Goal: Task Accomplishment & Management: Use online tool/utility

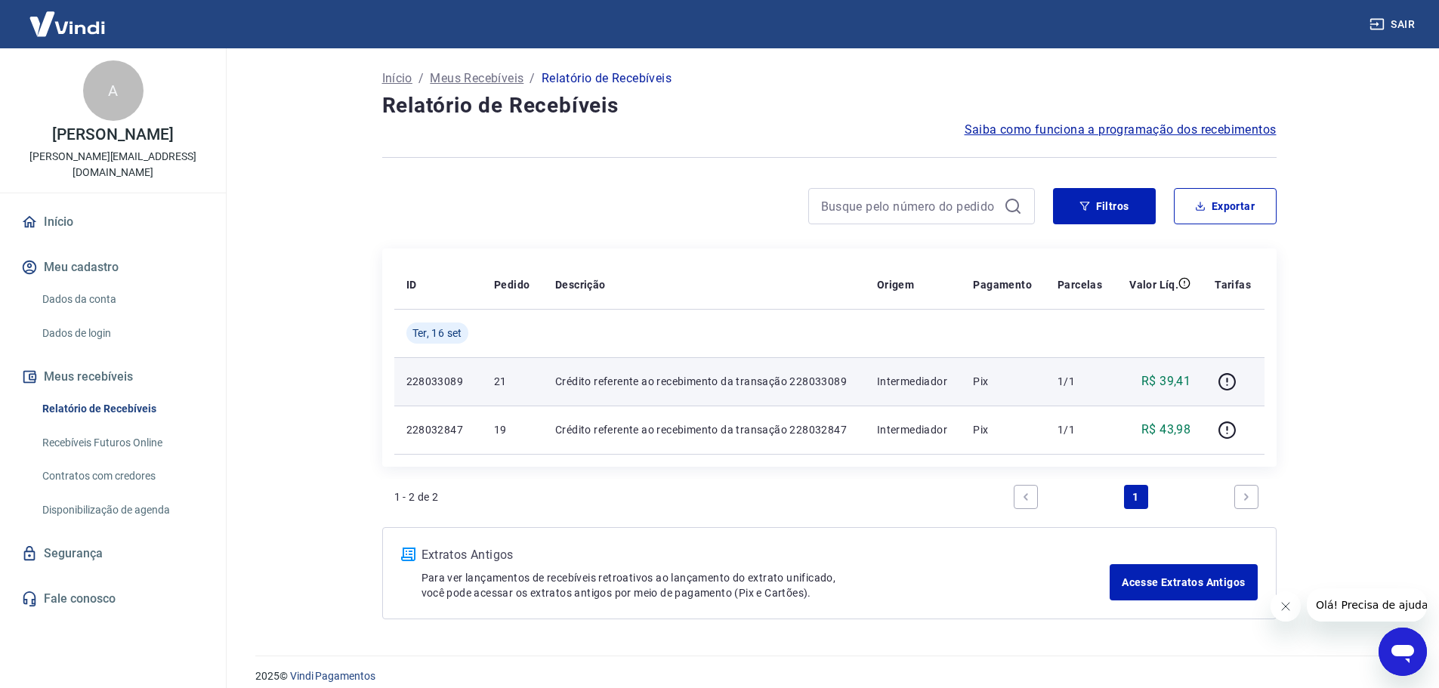
scroll to position [14, 0]
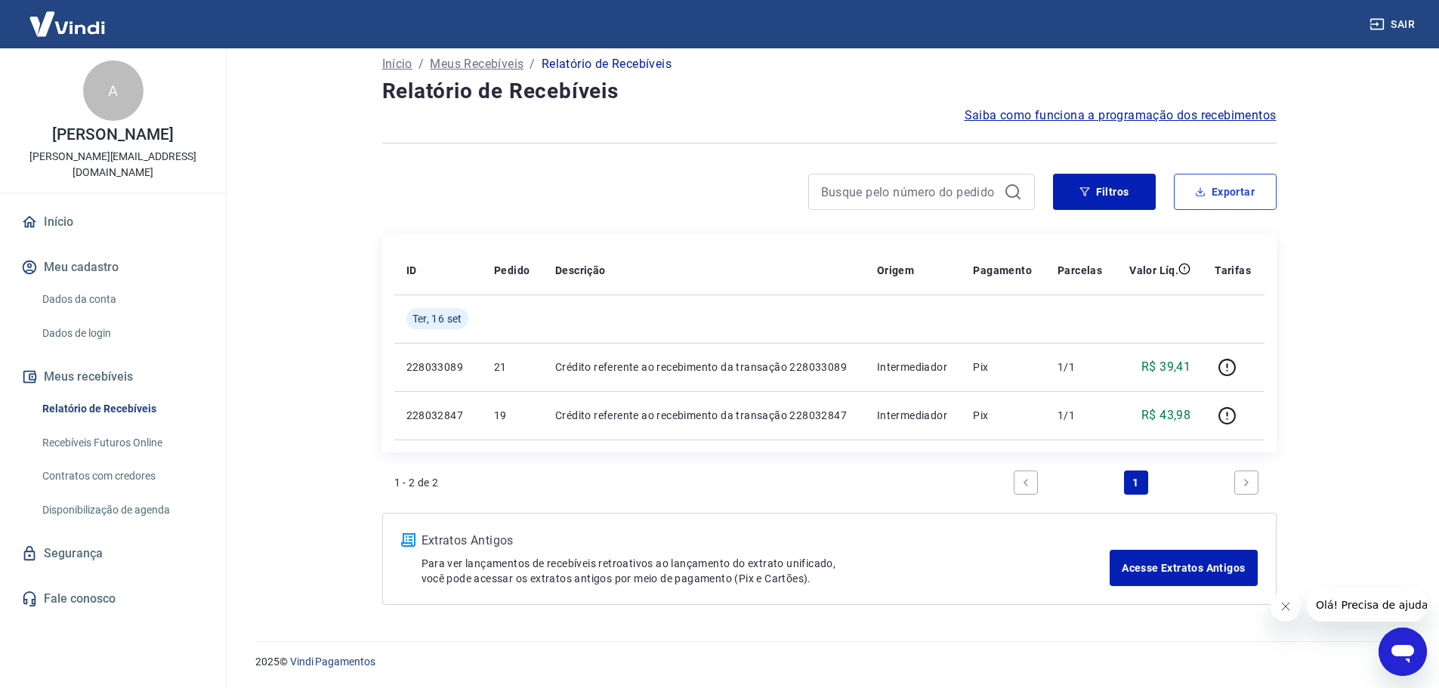
click at [1212, 201] on button "Exportar" at bounding box center [1225, 192] width 103 height 36
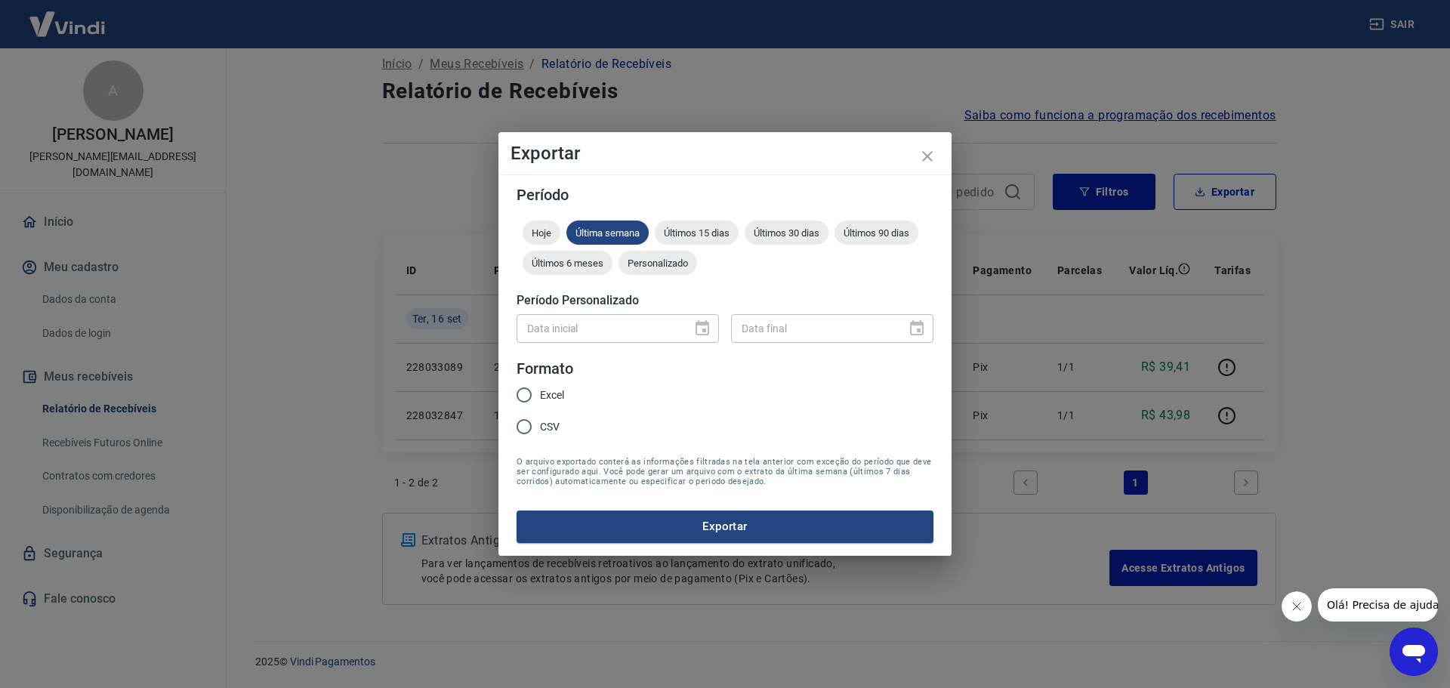
click at [520, 399] on input "Excel" at bounding box center [524, 395] width 32 height 32
radio input "true"
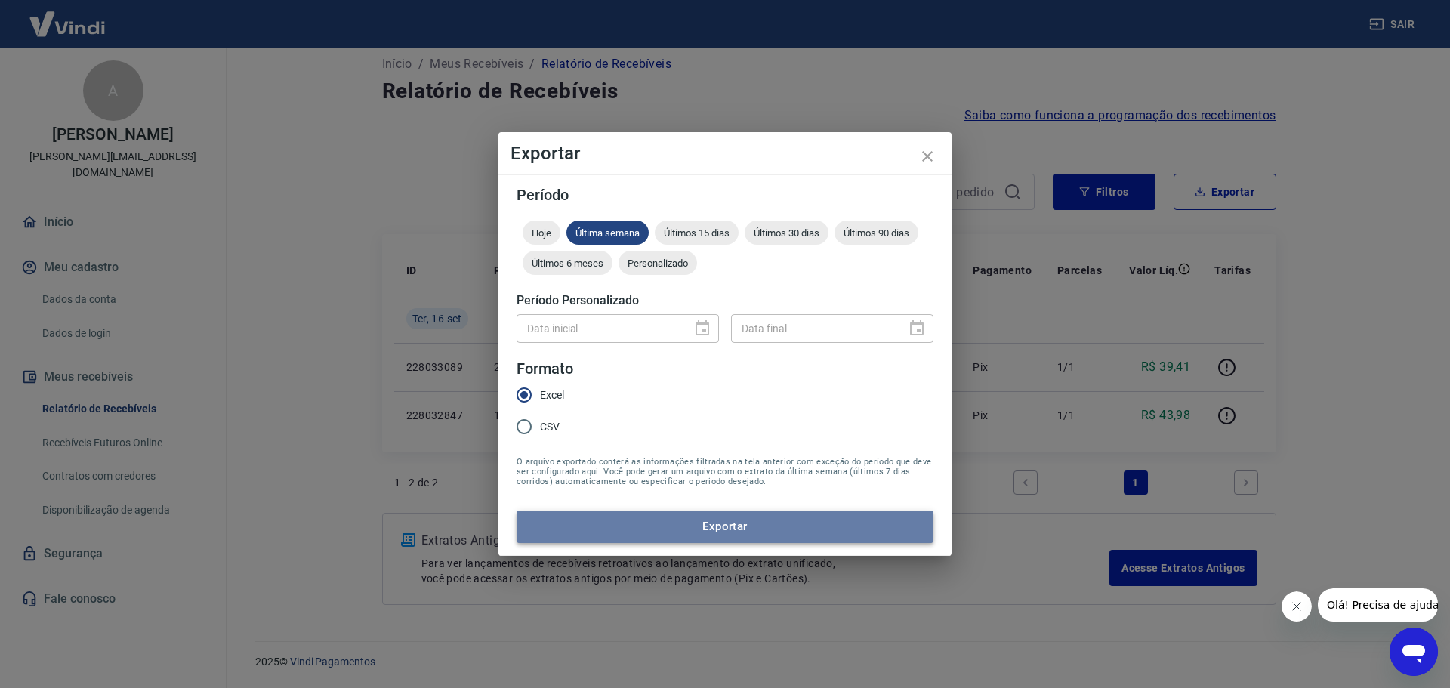
click at [704, 532] on button "Exportar" at bounding box center [725, 527] width 417 height 32
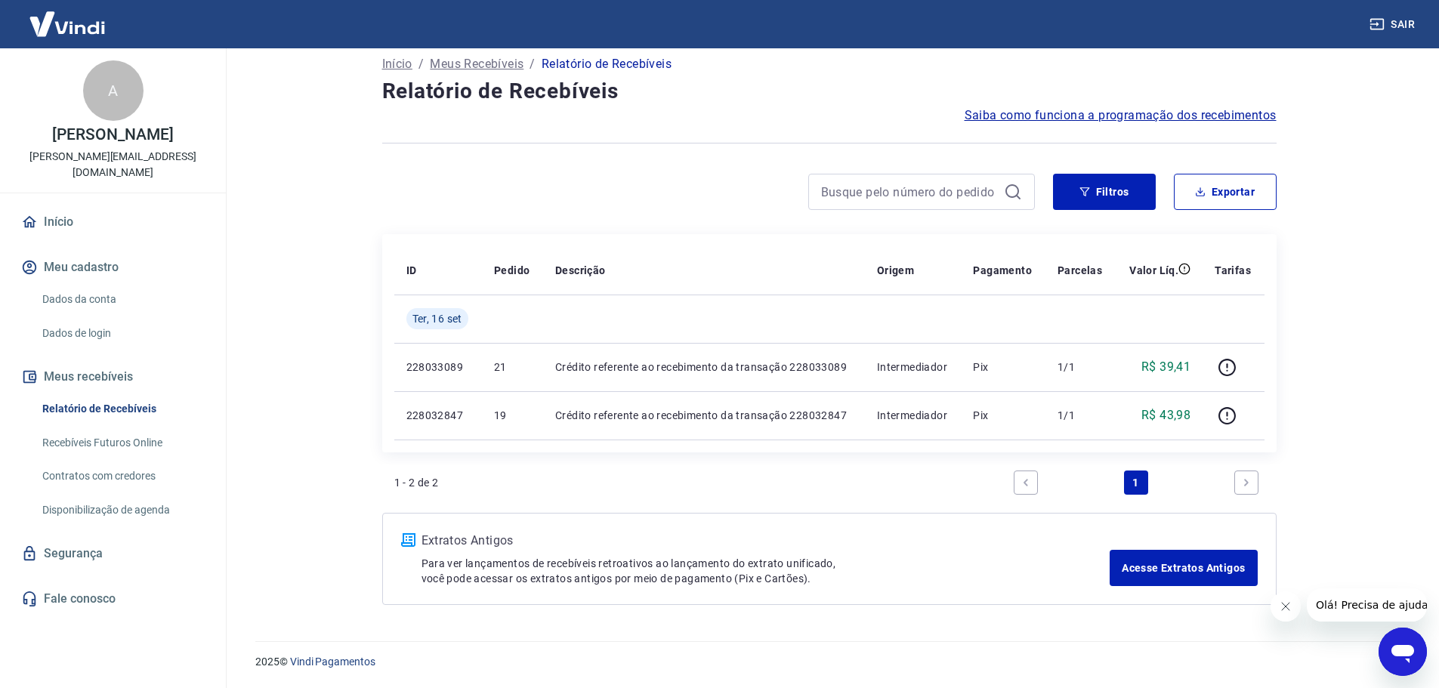
click at [1201, 119] on span "Saiba como funciona a programação dos recebimentos" at bounding box center [1121, 116] width 312 height 18
